Goal: Task Accomplishment & Management: Complete application form

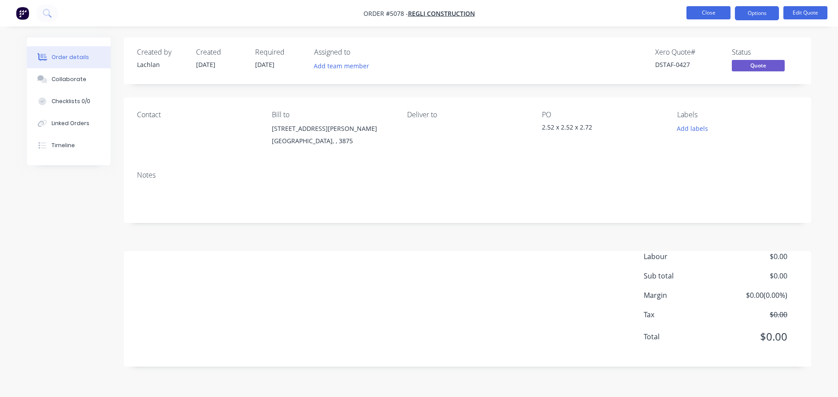
click at [712, 15] on button "Close" at bounding box center [709, 12] width 44 height 13
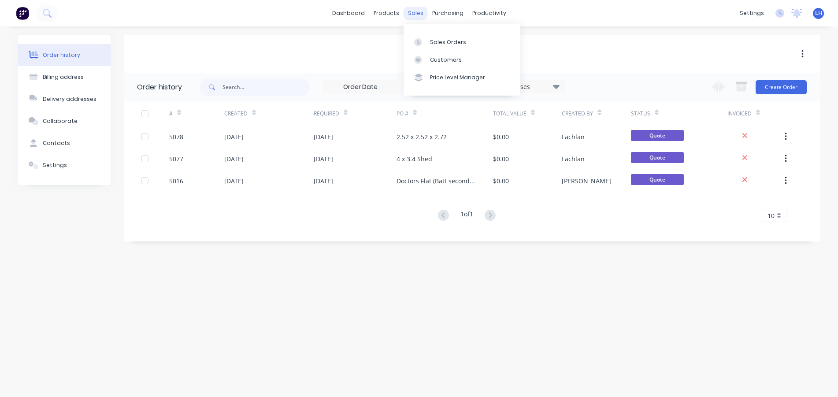
click at [415, 8] on div "sales" at bounding box center [416, 13] width 24 height 13
click at [414, 17] on div "sales" at bounding box center [416, 13] width 24 height 13
click at [418, 46] on link "Sales Orders" at bounding box center [462, 42] width 117 height 18
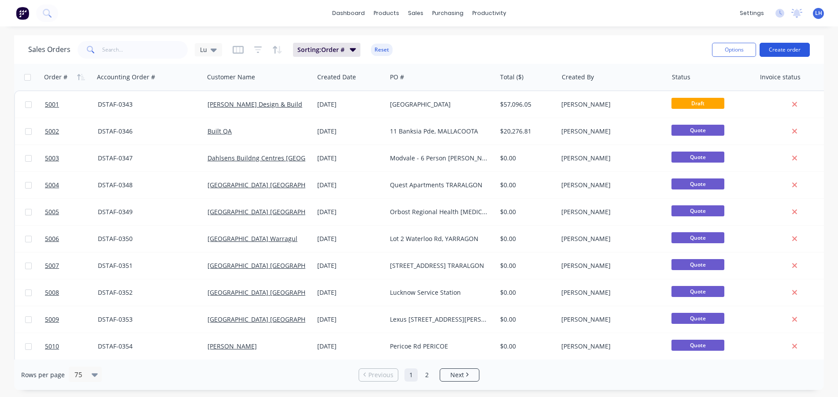
click at [785, 46] on button "Create order" at bounding box center [785, 50] width 50 height 14
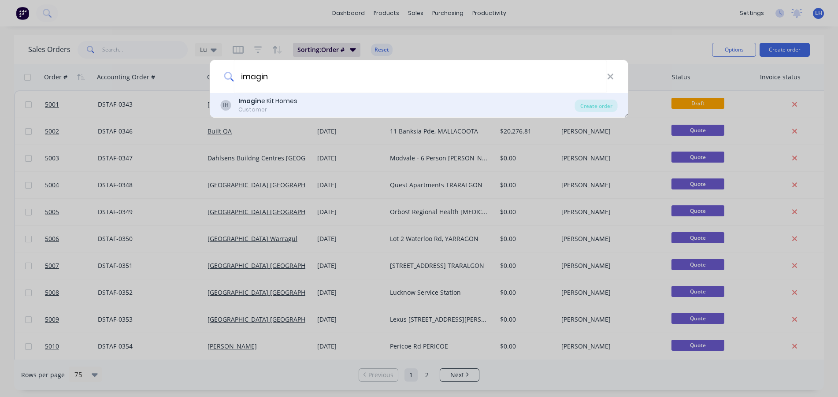
type input "imagin"
click at [257, 102] on b "Imagin" at bounding box center [249, 101] width 23 height 9
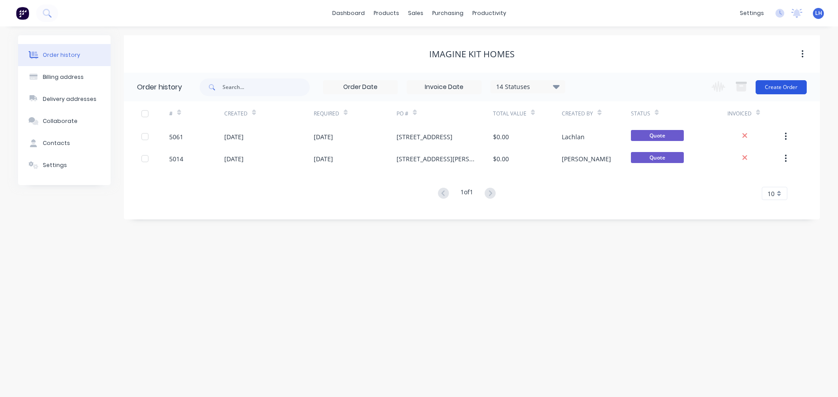
click at [777, 87] on button "Create Order" at bounding box center [781, 87] width 51 height 14
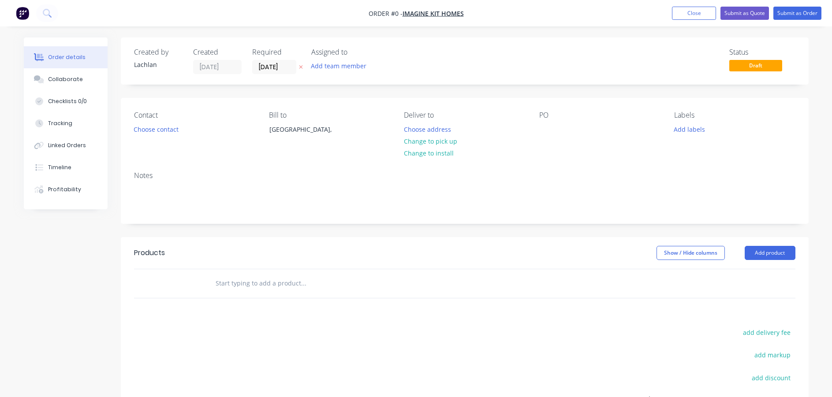
click at [543, 111] on div "PO" at bounding box center [599, 115] width 121 height 8
click at [542, 132] on div at bounding box center [546, 129] width 14 height 13
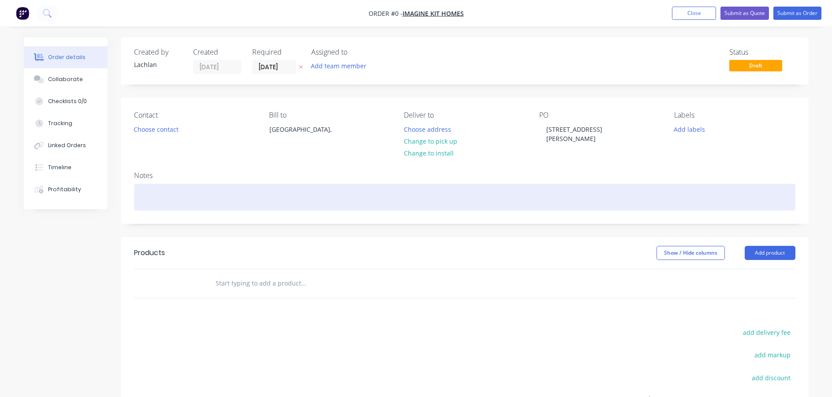
click at [578, 183] on div "Order details Collaborate Checklists 0/0 Tracking Linked Orders Timeline Profit…" at bounding box center [416, 280] width 802 height 486
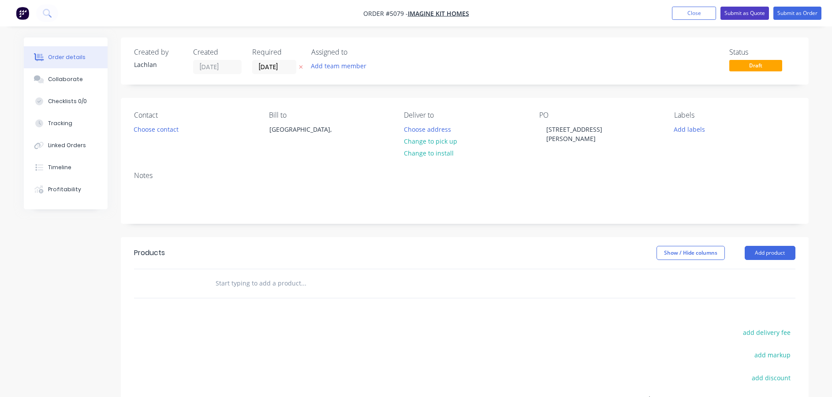
click at [732, 13] on button "Submit as Quote" at bounding box center [744, 13] width 48 height 13
